Goal: Communication & Community: Share content

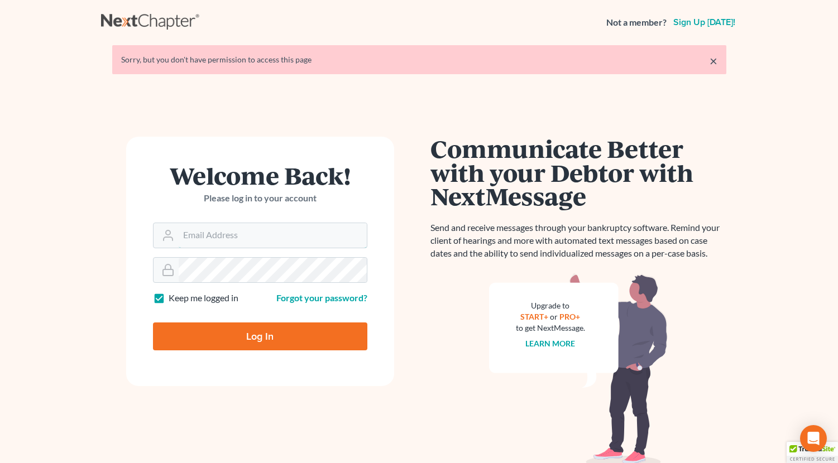
type input "attyweaver@icloud.com"
click at [285, 332] on input "Log In" at bounding box center [260, 337] width 214 height 28
type input "Thinking..."
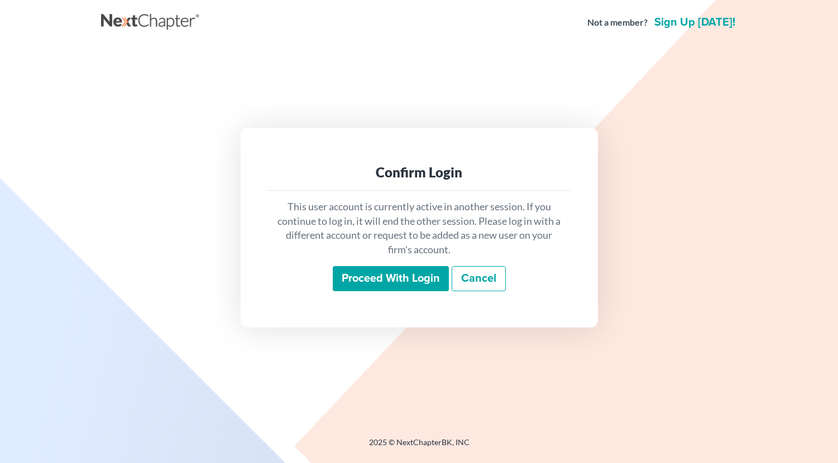
click at [423, 283] on input "Proceed with login" at bounding box center [391, 279] width 116 height 26
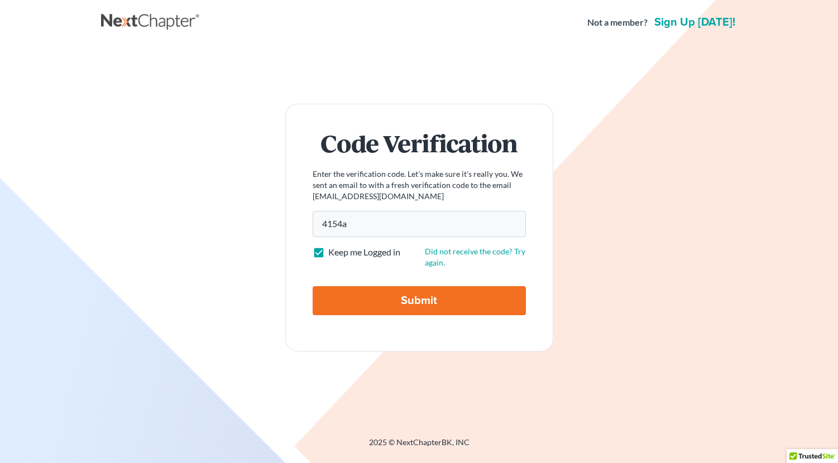
type input "4154a5"
click at [427, 307] on input "Submit" at bounding box center [419, 300] width 213 height 29
type input "Thinking..."
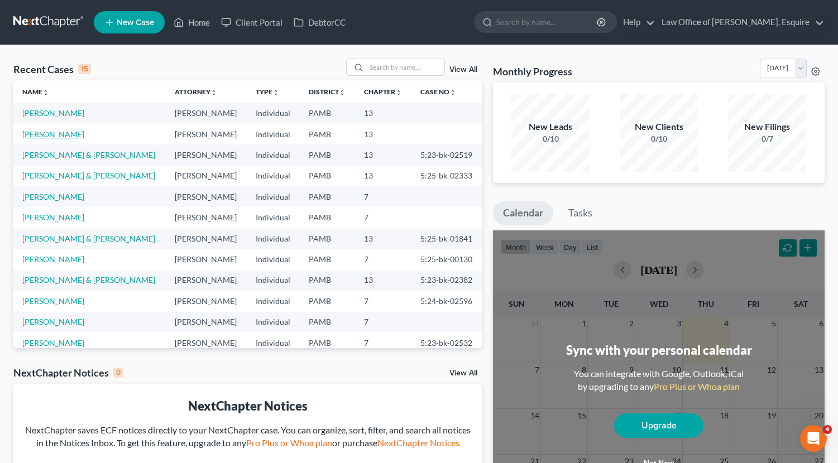
click at [47, 133] on link "Hess, Todd" at bounding box center [53, 133] width 62 height 9
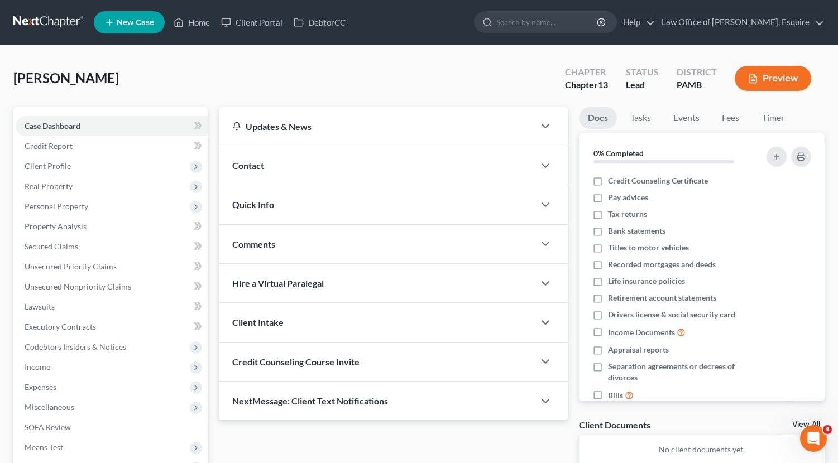
click at [347, 360] on span "Credit Counseling Course Invite" at bounding box center [295, 362] width 127 height 11
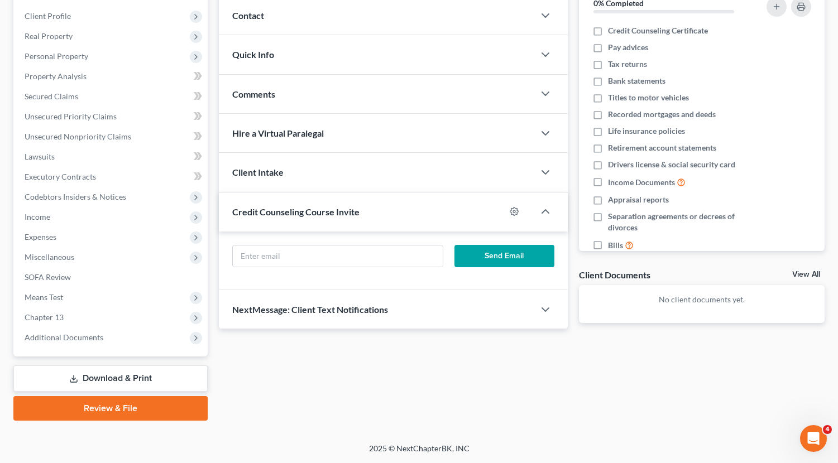
scroll to position [150, 0]
click at [382, 266] on form "Send Email" at bounding box center [393, 260] width 333 height 31
click at [377, 258] on input "text" at bounding box center [338, 256] width 210 height 21
type input "toddshess@gmail.com"
click at [529, 252] on button "Send Email" at bounding box center [504, 256] width 100 height 22
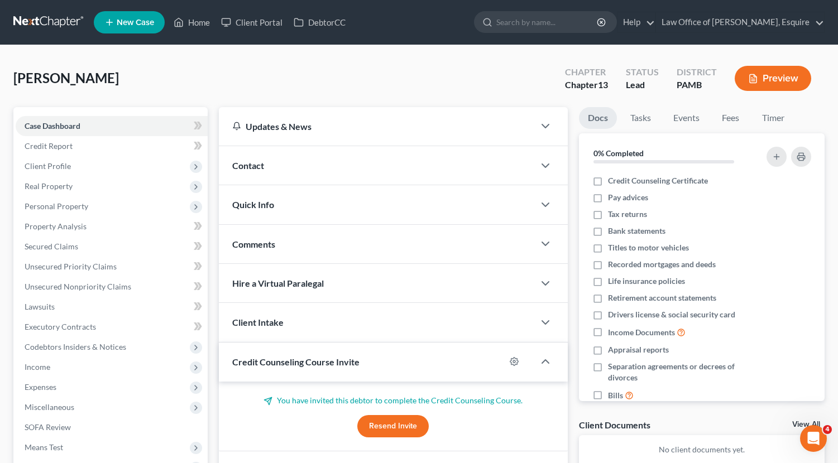
scroll to position [0, 0]
